Goal: Find specific page/section: Find specific page/section

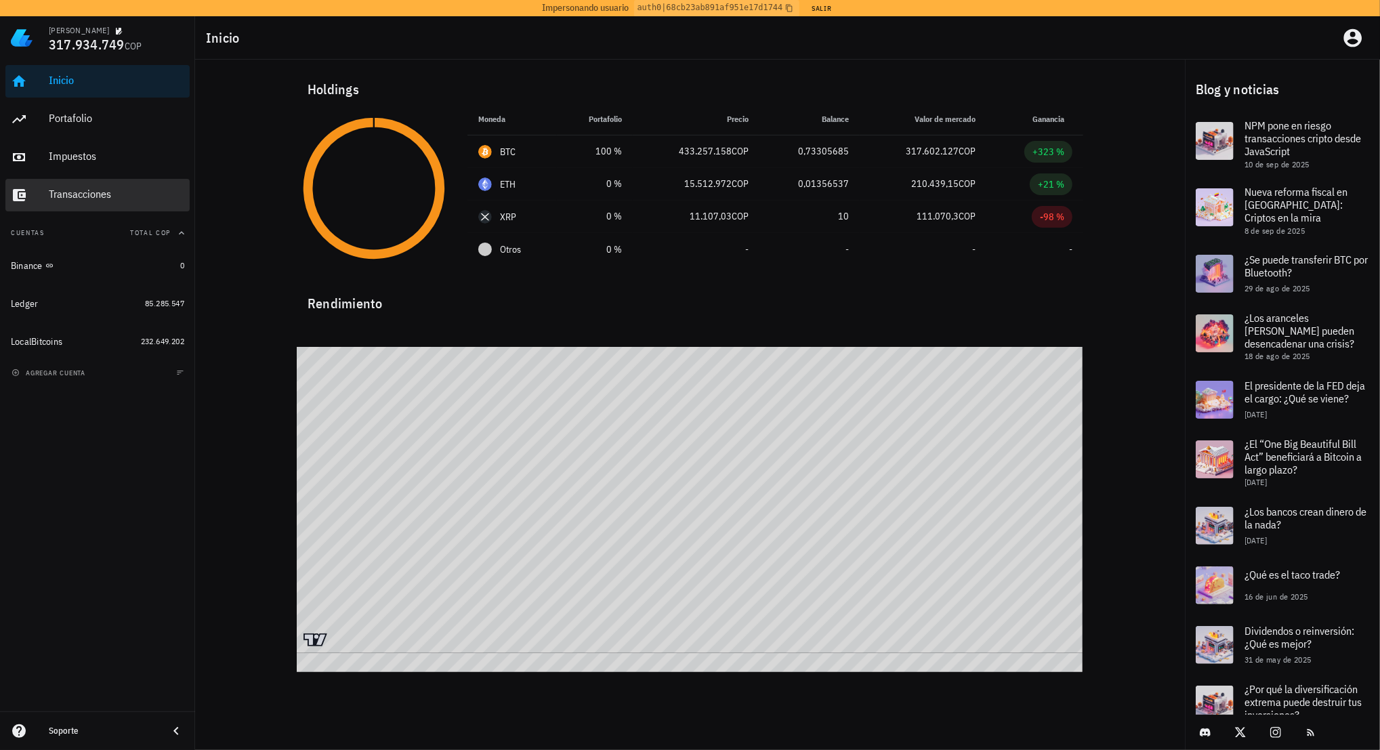
click at [122, 197] on div "Transacciones" at bounding box center [117, 194] width 136 height 13
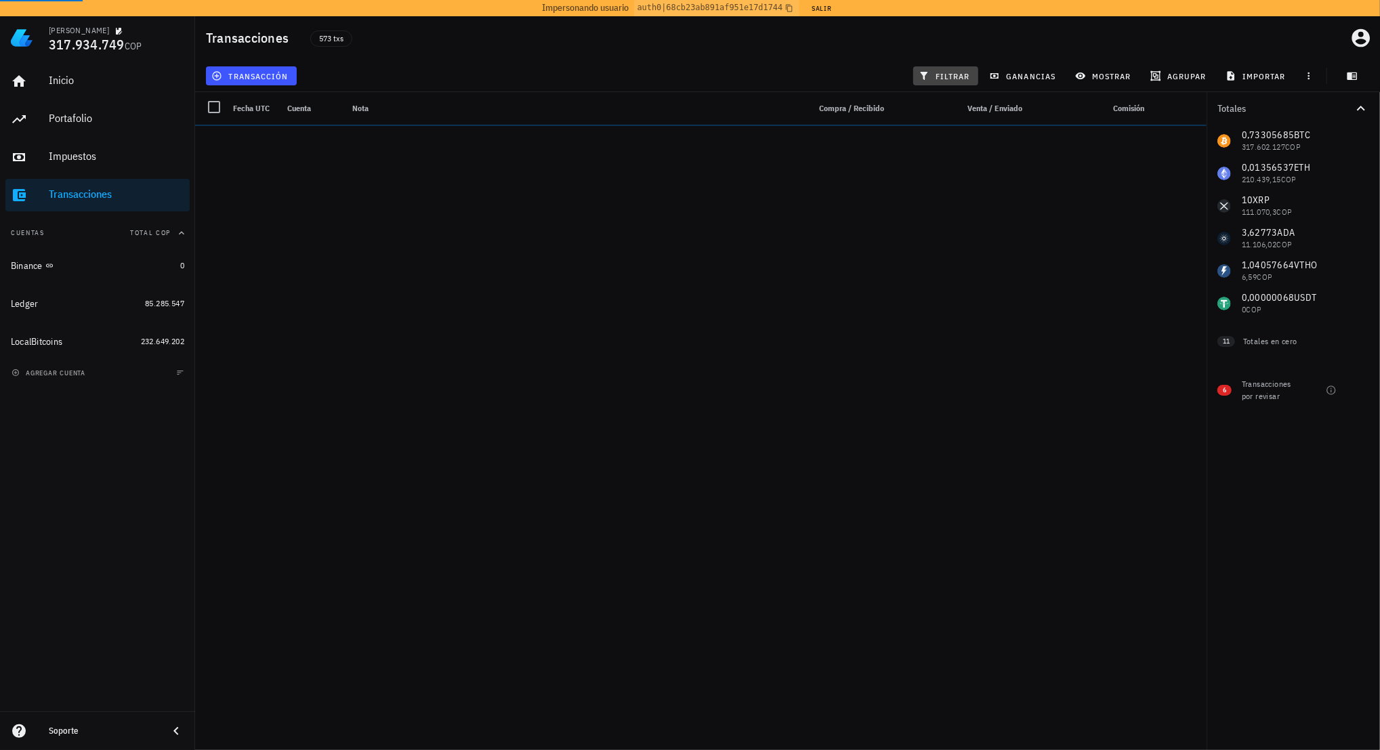
click at [941, 77] on span "filtrar" at bounding box center [946, 75] width 49 height 11
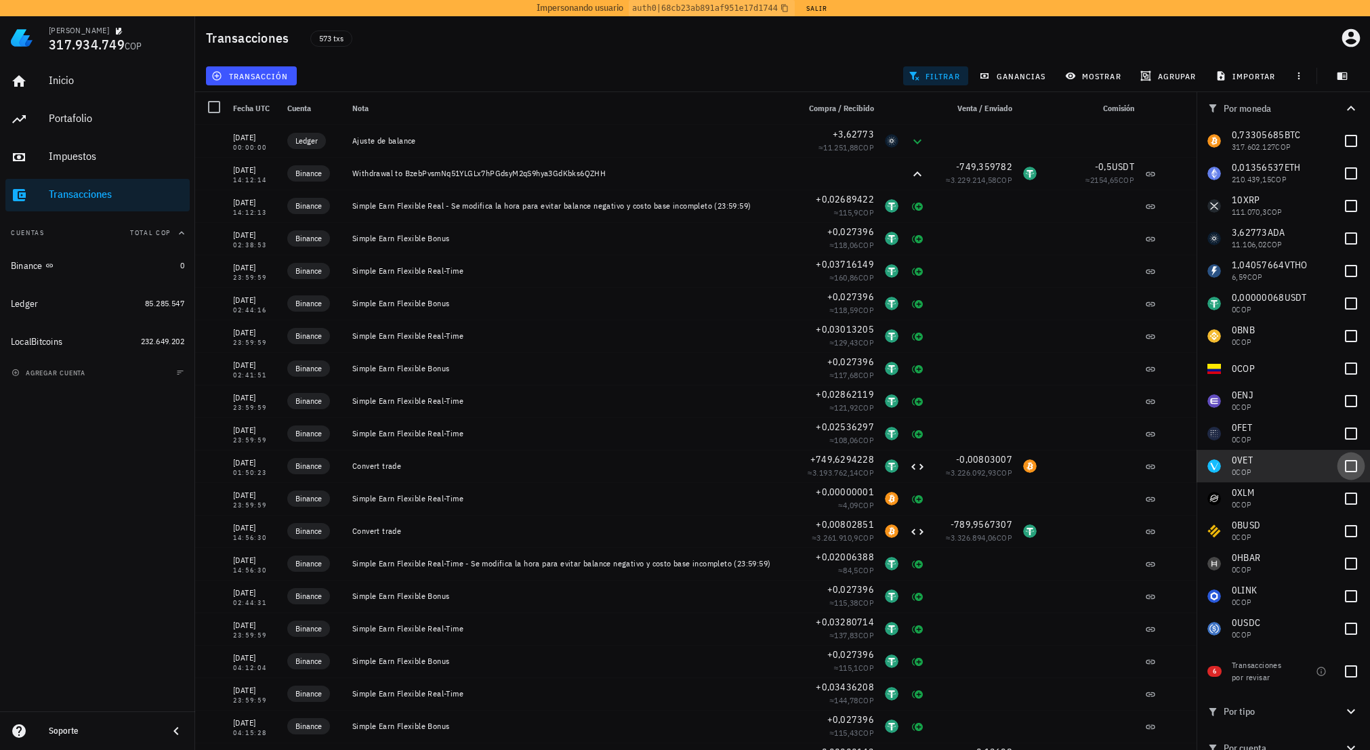
click at [1340, 468] on div at bounding box center [1351, 466] width 23 height 23
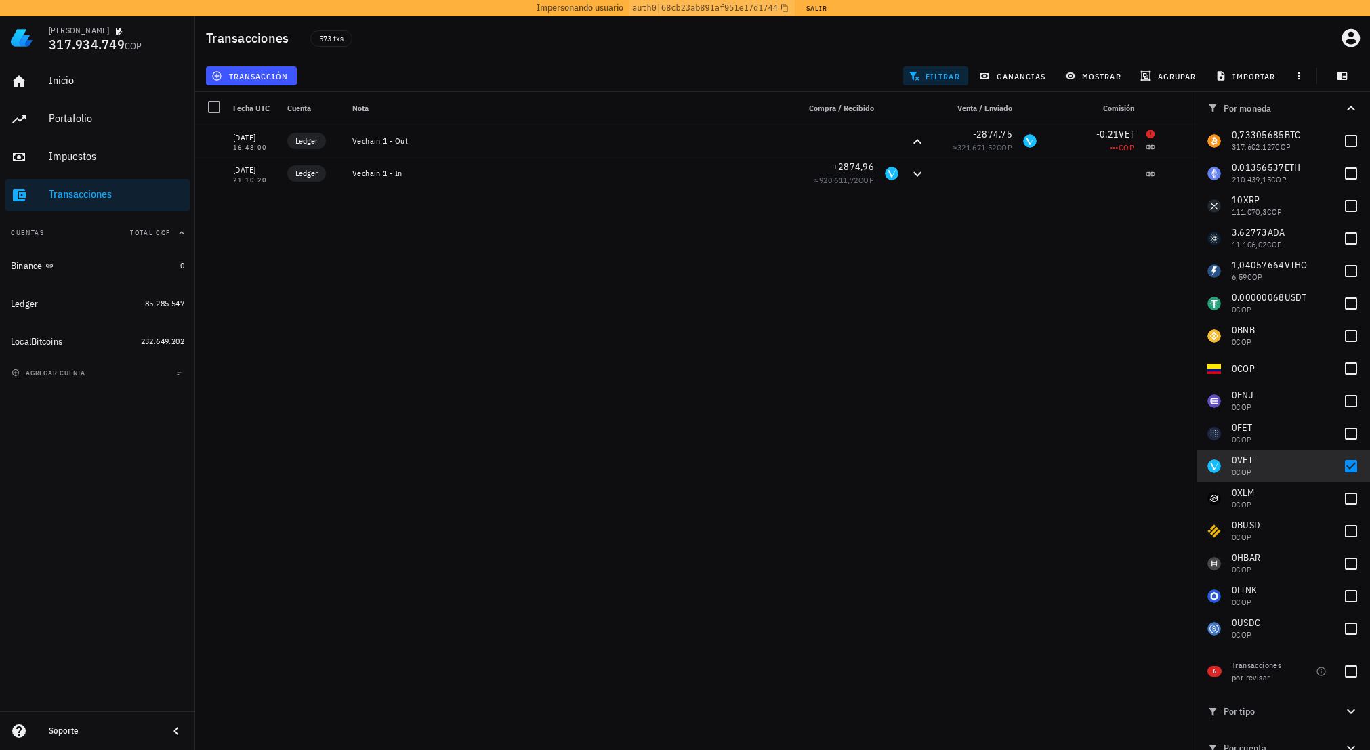
click at [856, 494] on div "[DATE] 00:00:00 Ledger Ajuste de balance +3,62773 ≈ 11.251,88 COP [DATE] 14:12:…" at bounding box center [695, 440] width 1001 height 631
click at [864, 494] on div "[DATE] 00:00:00 Ledger Ajuste de balance +3,62773 ≈ 11.251,88 COP [DATE] 14:12:…" at bounding box center [695, 440] width 1001 height 631
click at [822, 715] on div "[DATE] 00:00:00 Ledger Ajuste de balance +3,62773 ≈ 11.251,88 COP [DATE] 14:12:…" at bounding box center [695, 440] width 1001 height 631
click at [1343, 468] on div at bounding box center [1351, 466] width 23 height 23
checkbox input "false"
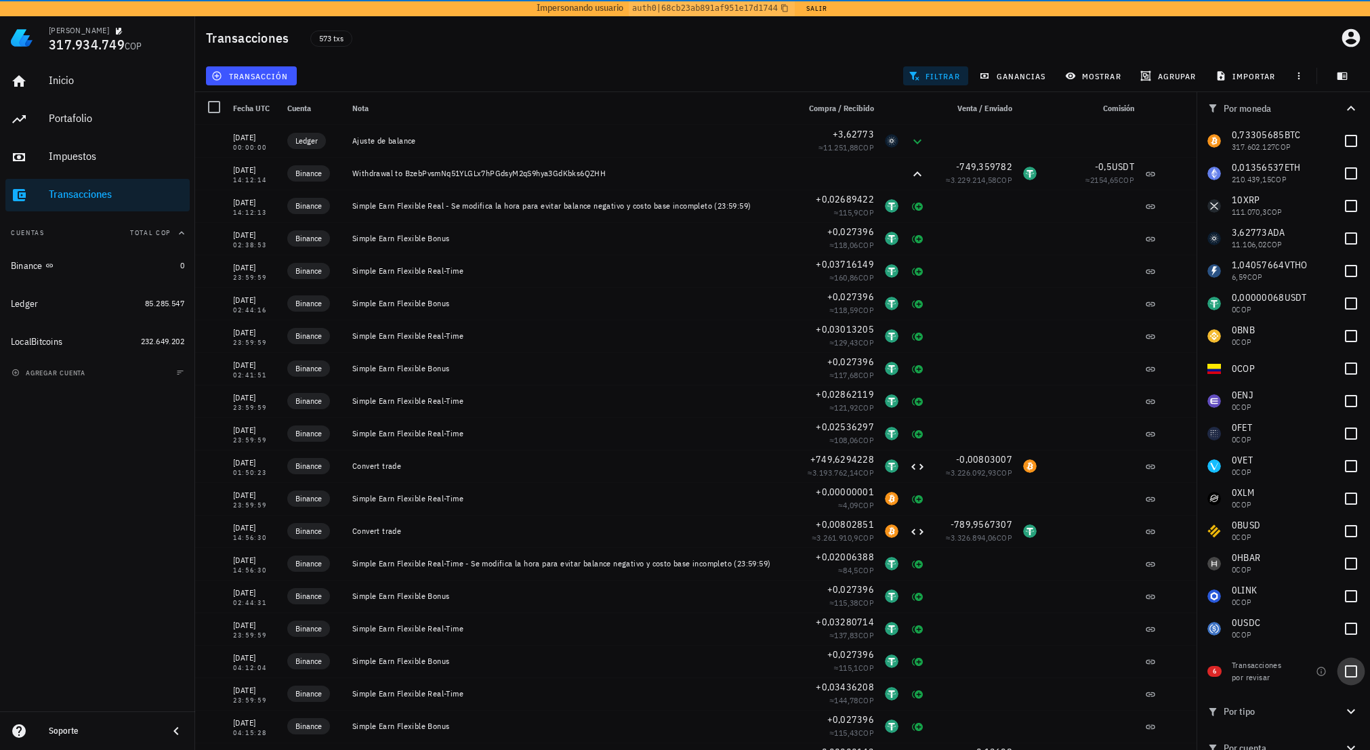
click at [1340, 675] on div at bounding box center [1351, 671] width 23 height 23
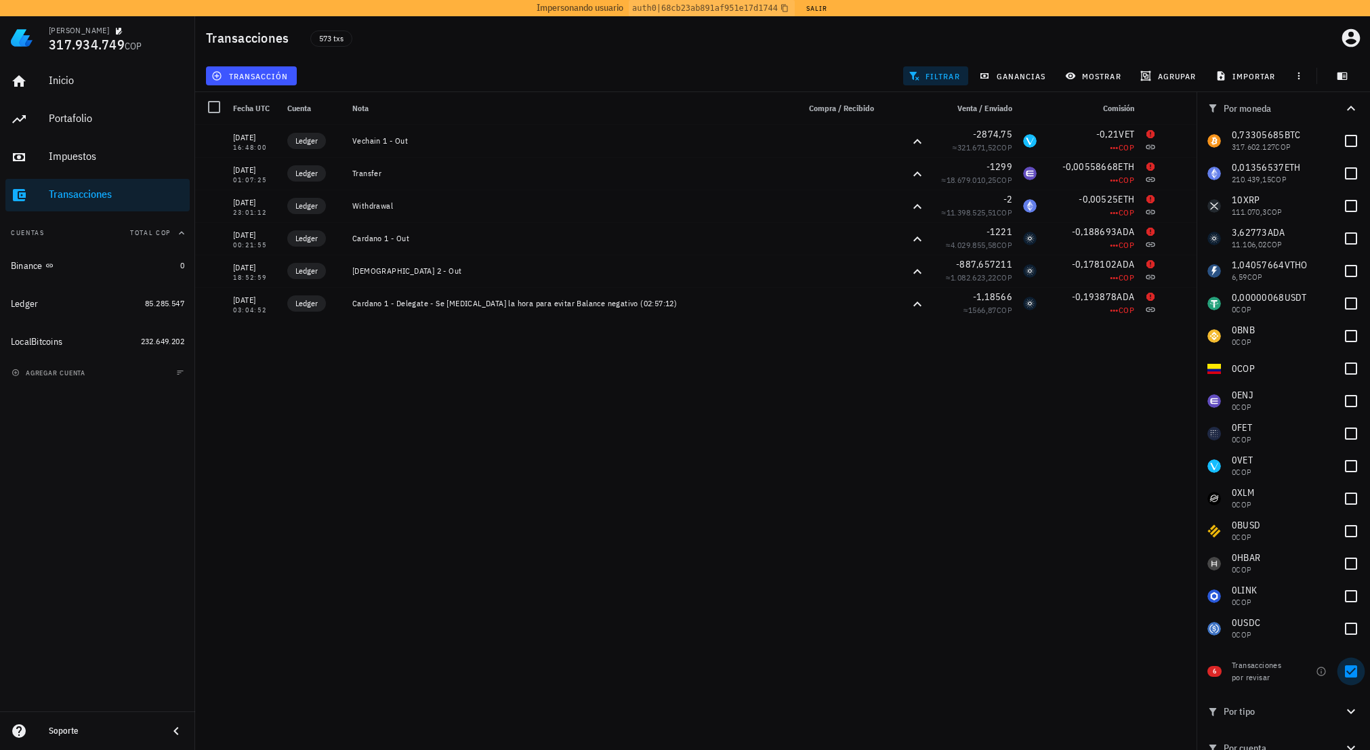
click at [1344, 675] on div at bounding box center [1351, 671] width 23 height 23
checkbox input "false"
